Goal: Navigation & Orientation: Find specific page/section

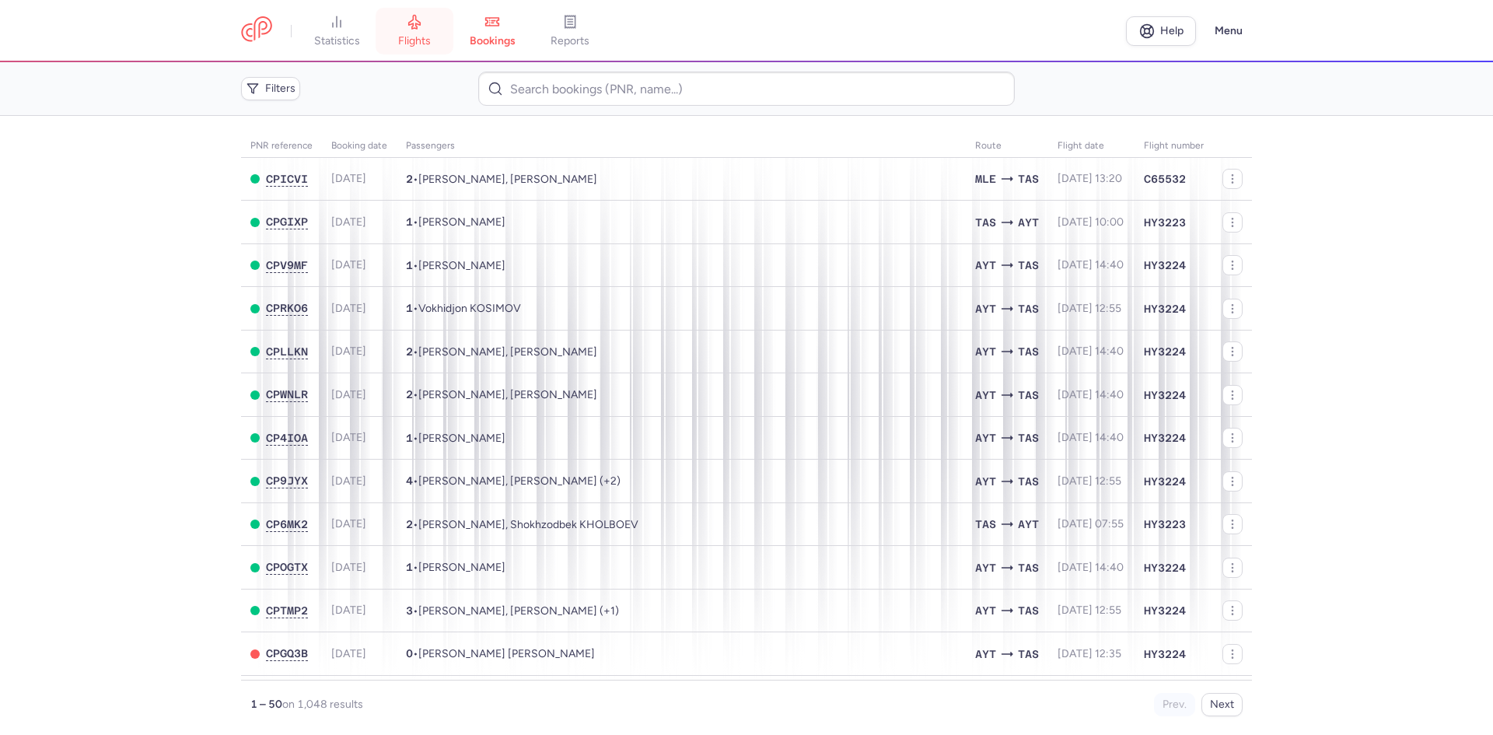
click at [421, 30] on link "flights" at bounding box center [415, 31] width 78 height 34
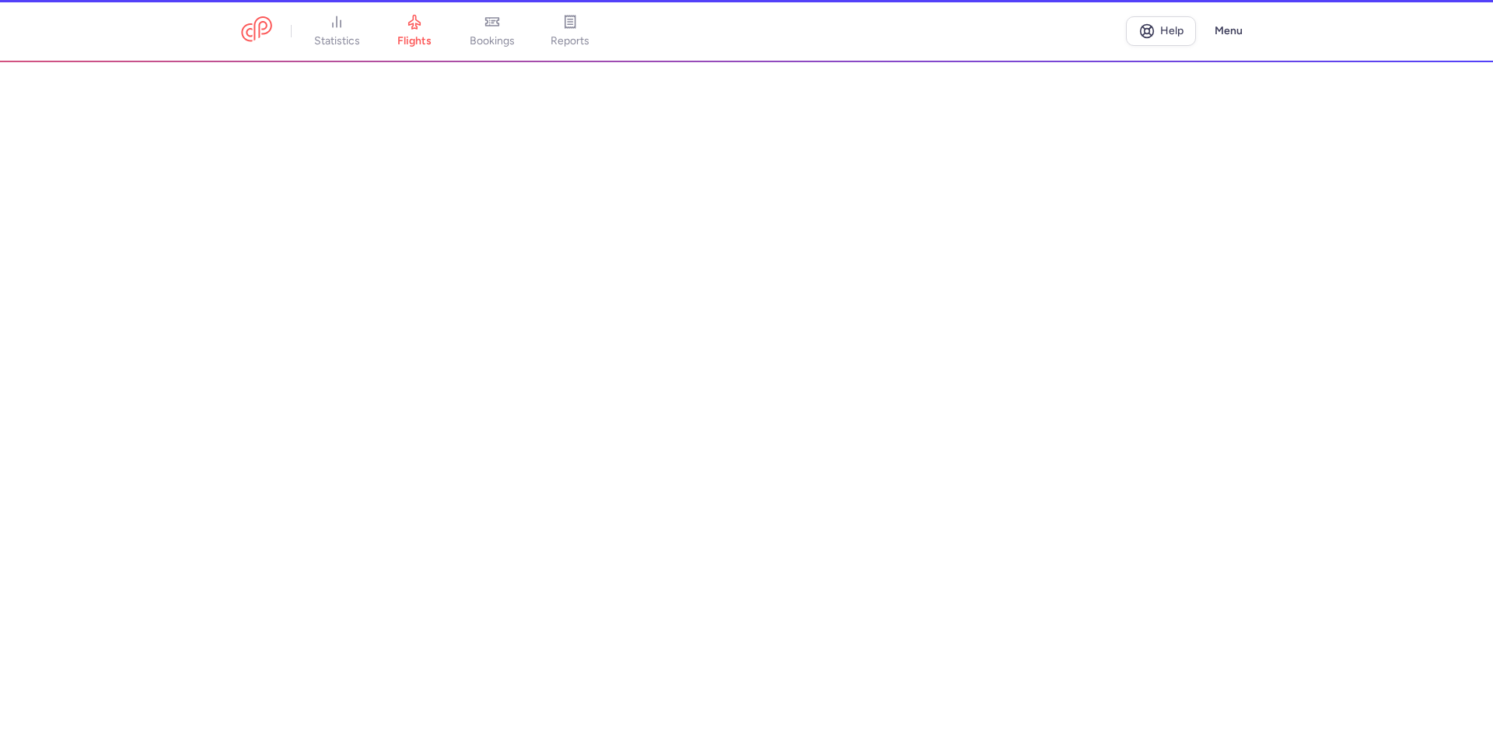
click at [531, 33] on li "bookings" at bounding box center [570, 31] width 78 height 34
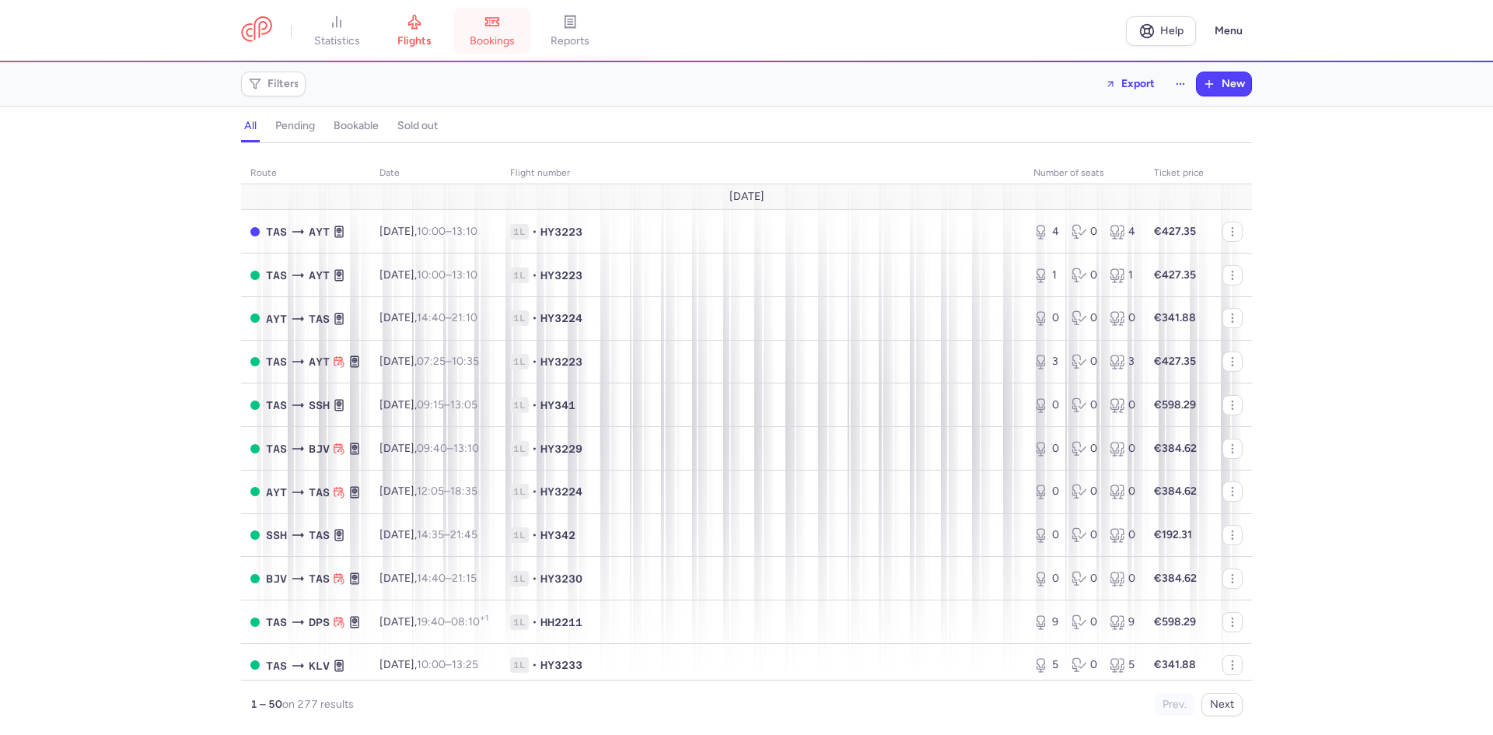
click at [497, 33] on link "bookings" at bounding box center [492, 31] width 78 height 34
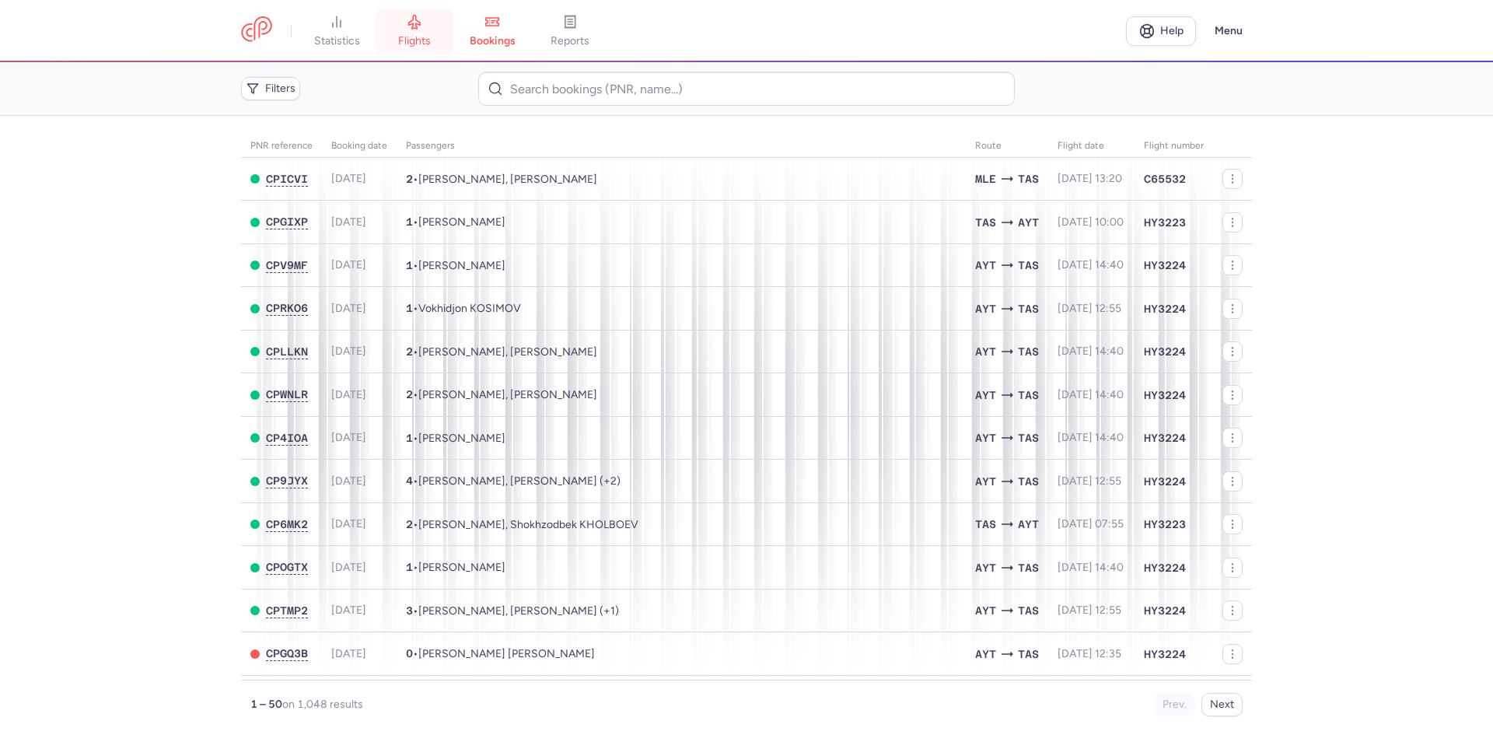
click at [422, 28] on icon at bounding box center [415, 22] width 16 height 16
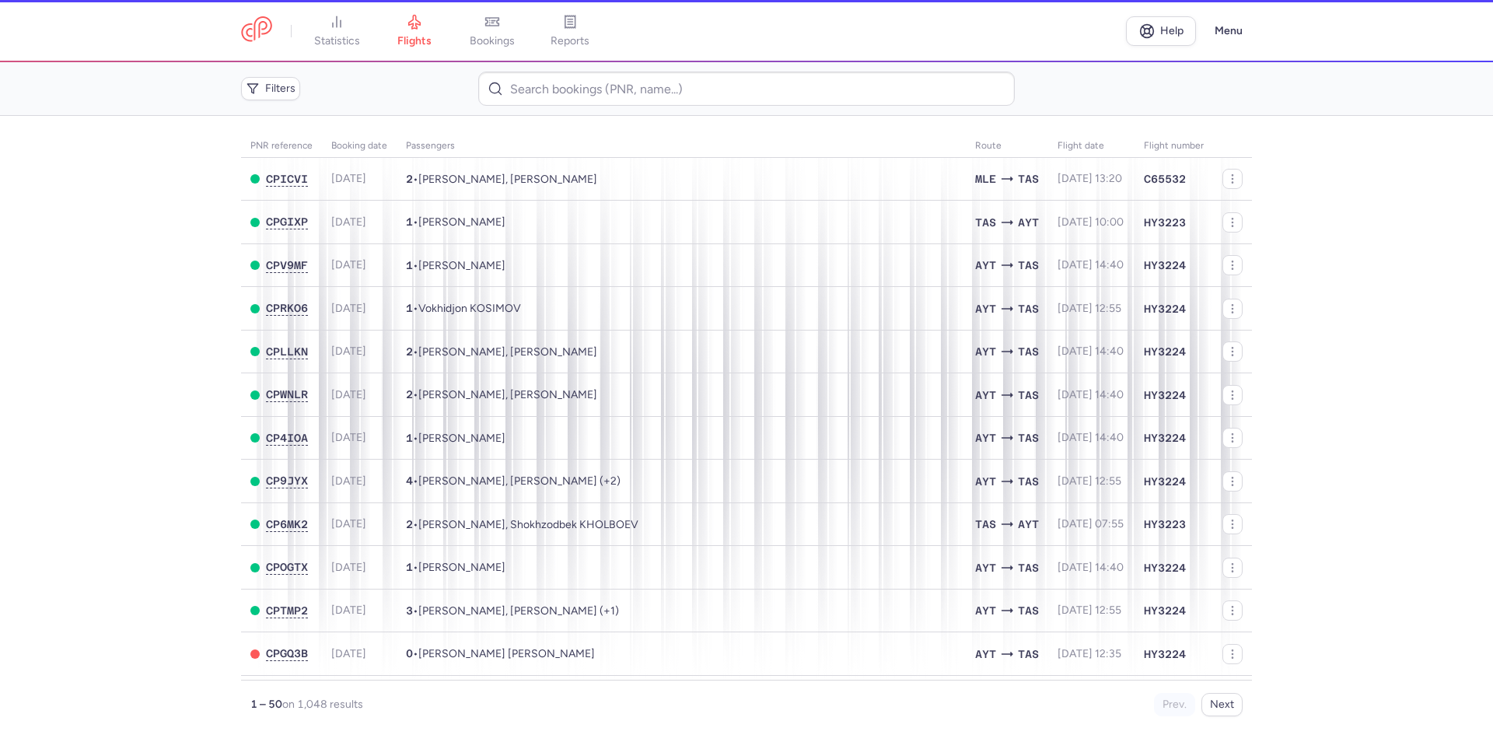
click at [531, 26] on li "bookings" at bounding box center [570, 31] width 78 height 34
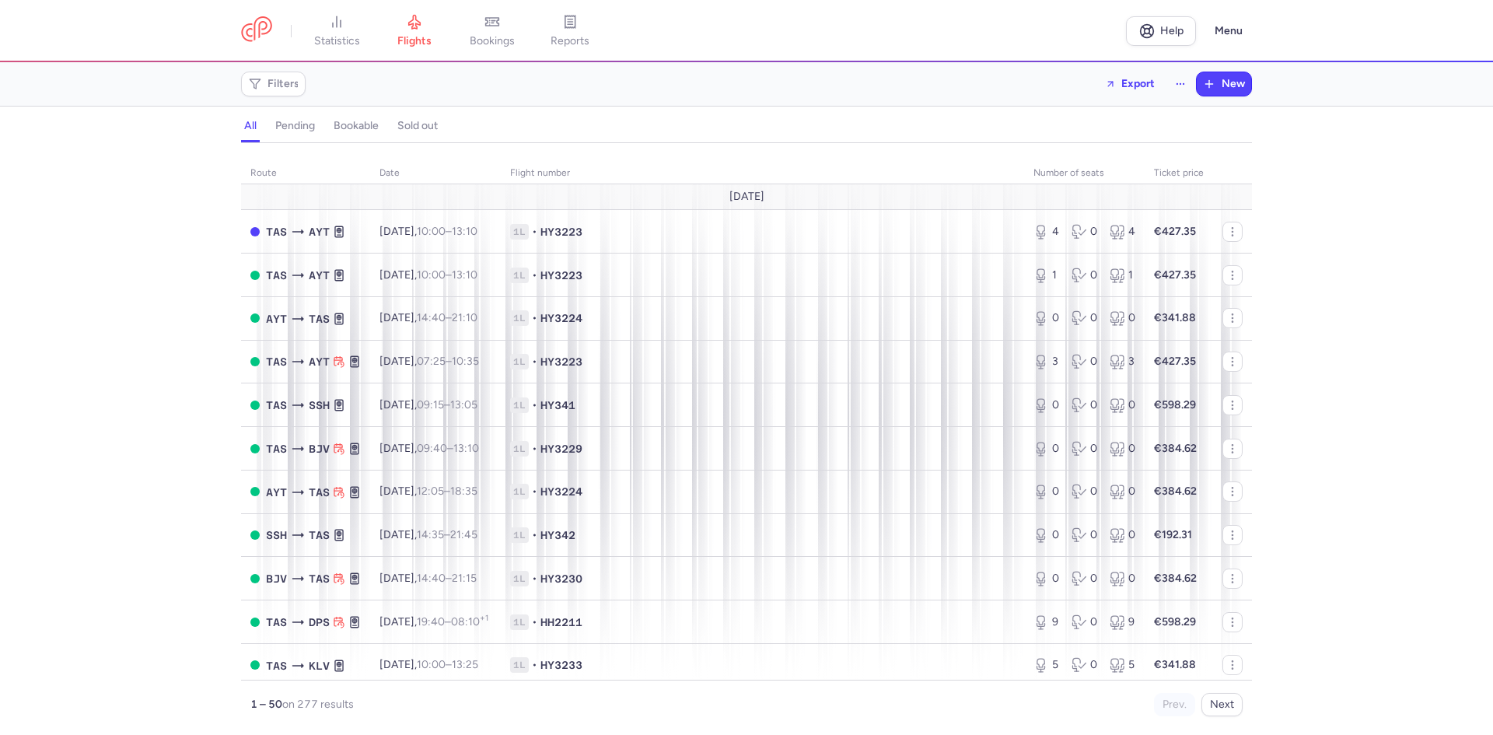
click at [497, 26] on icon at bounding box center [492, 22] width 16 height 16
